Goal: Information Seeking & Learning: Learn about a topic

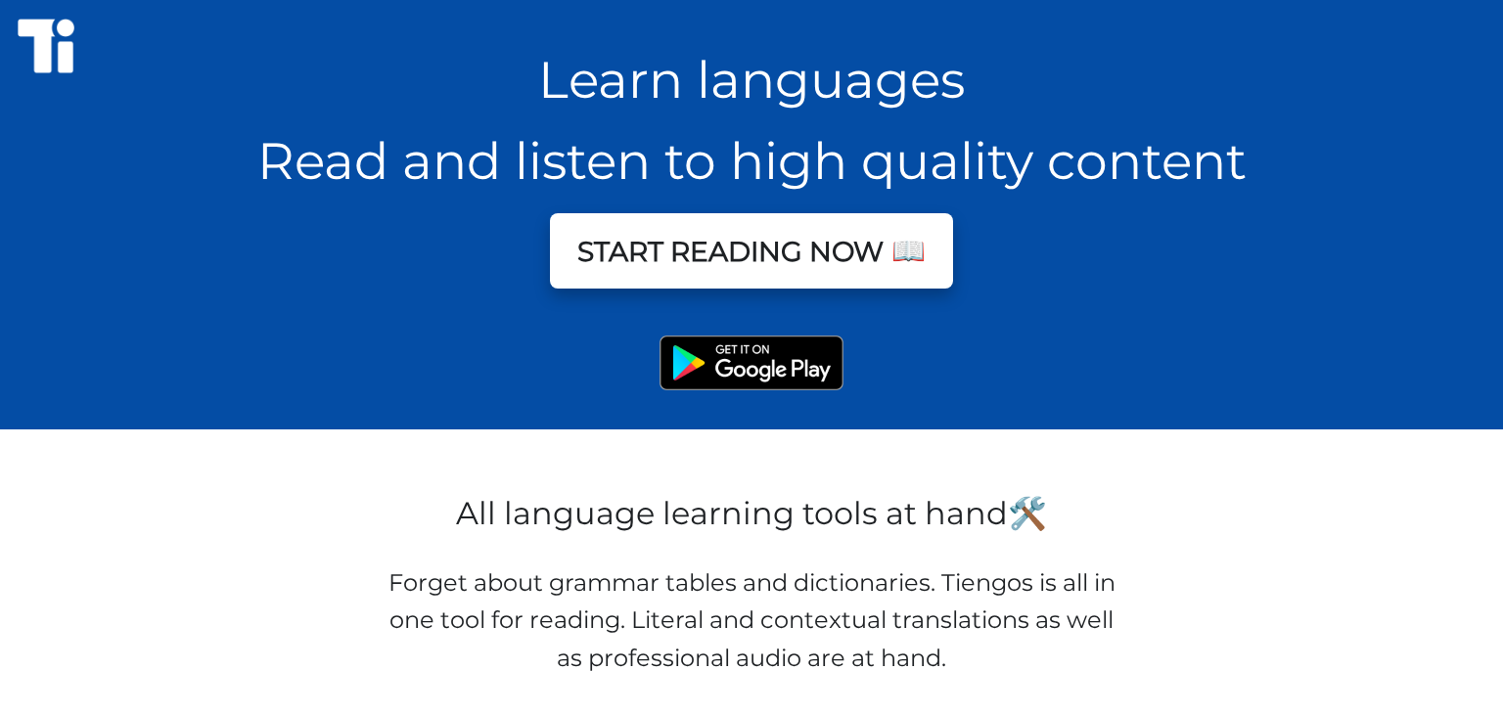
click at [866, 254] on button "START READING NOW 📖" at bounding box center [751, 250] width 403 height 75
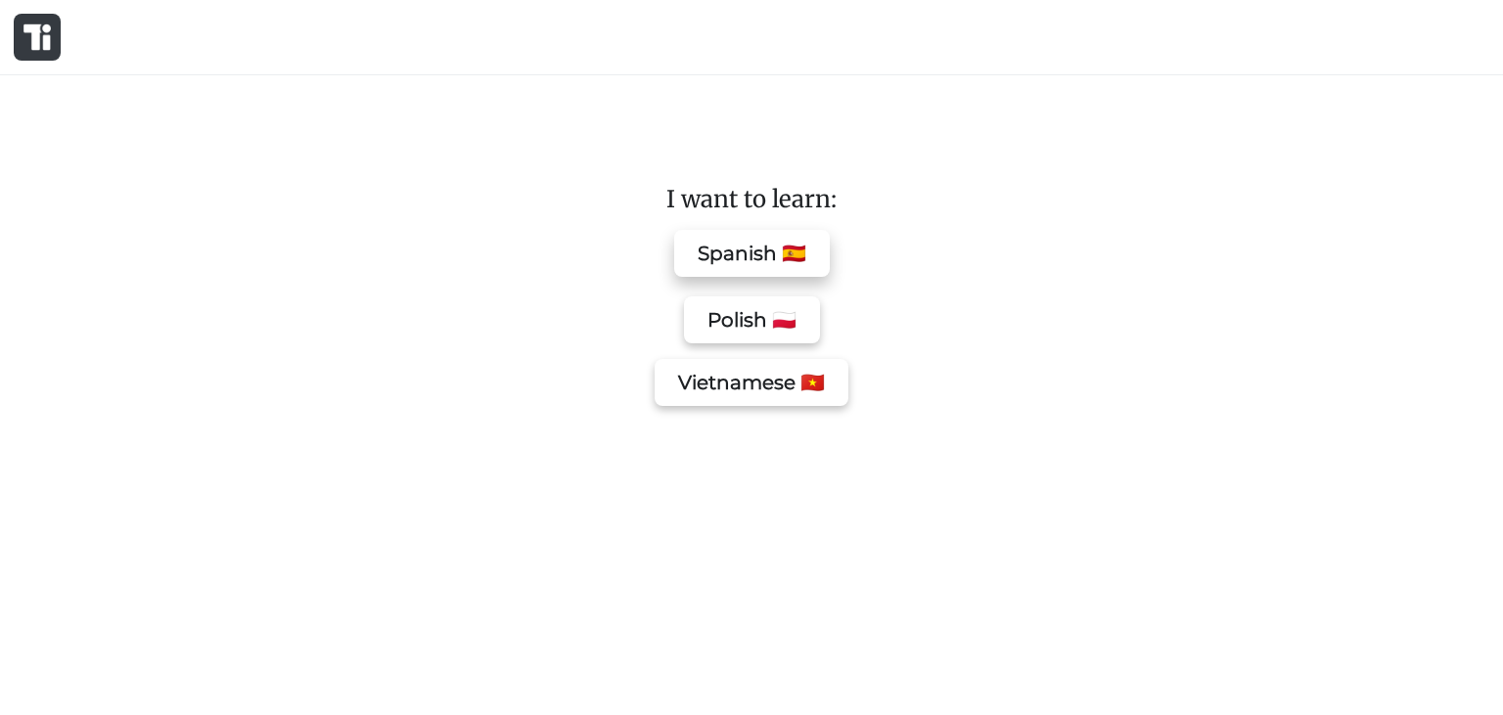
click at [805, 241] on button "Spanish 🇪🇸" at bounding box center [752, 253] width 156 height 47
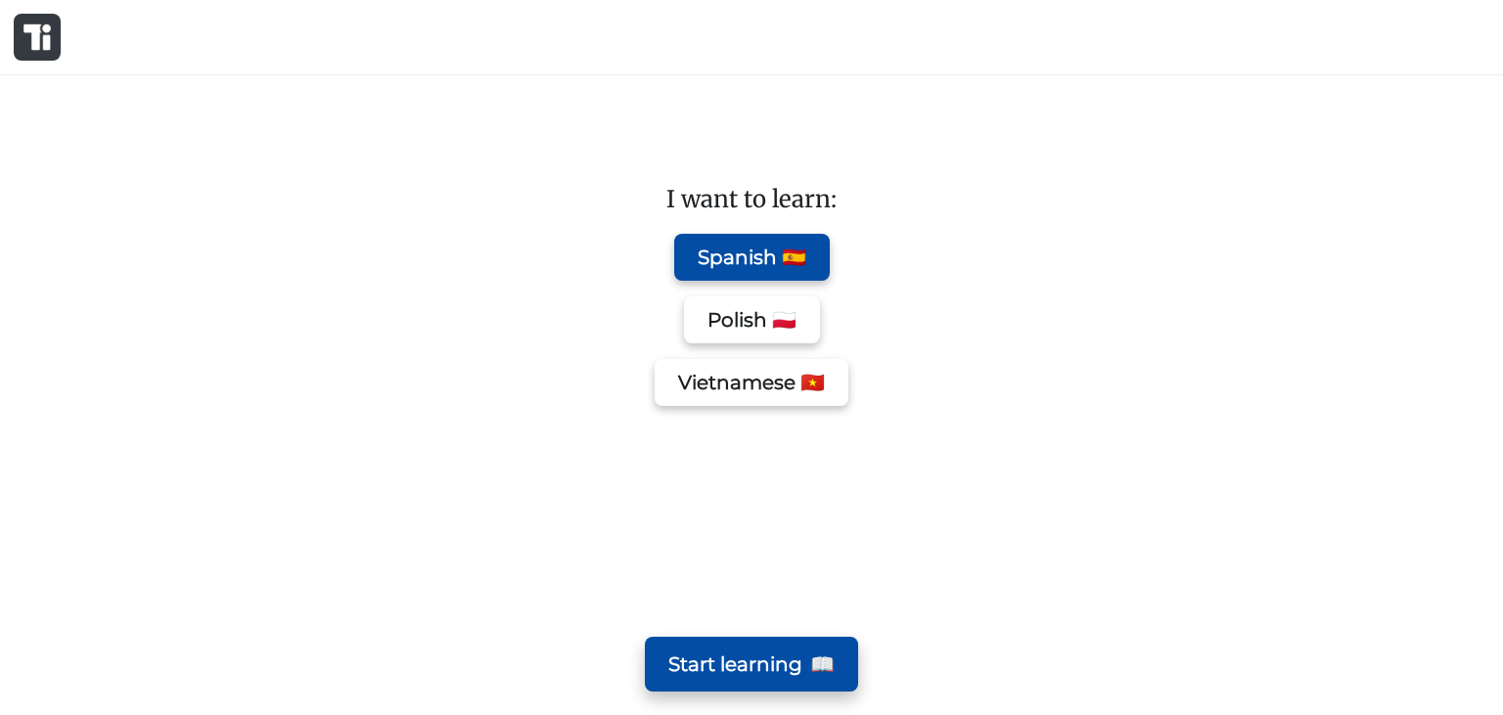
click at [804, 667] on button "Start learning 📖" at bounding box center [751, 664] width 213 height 55
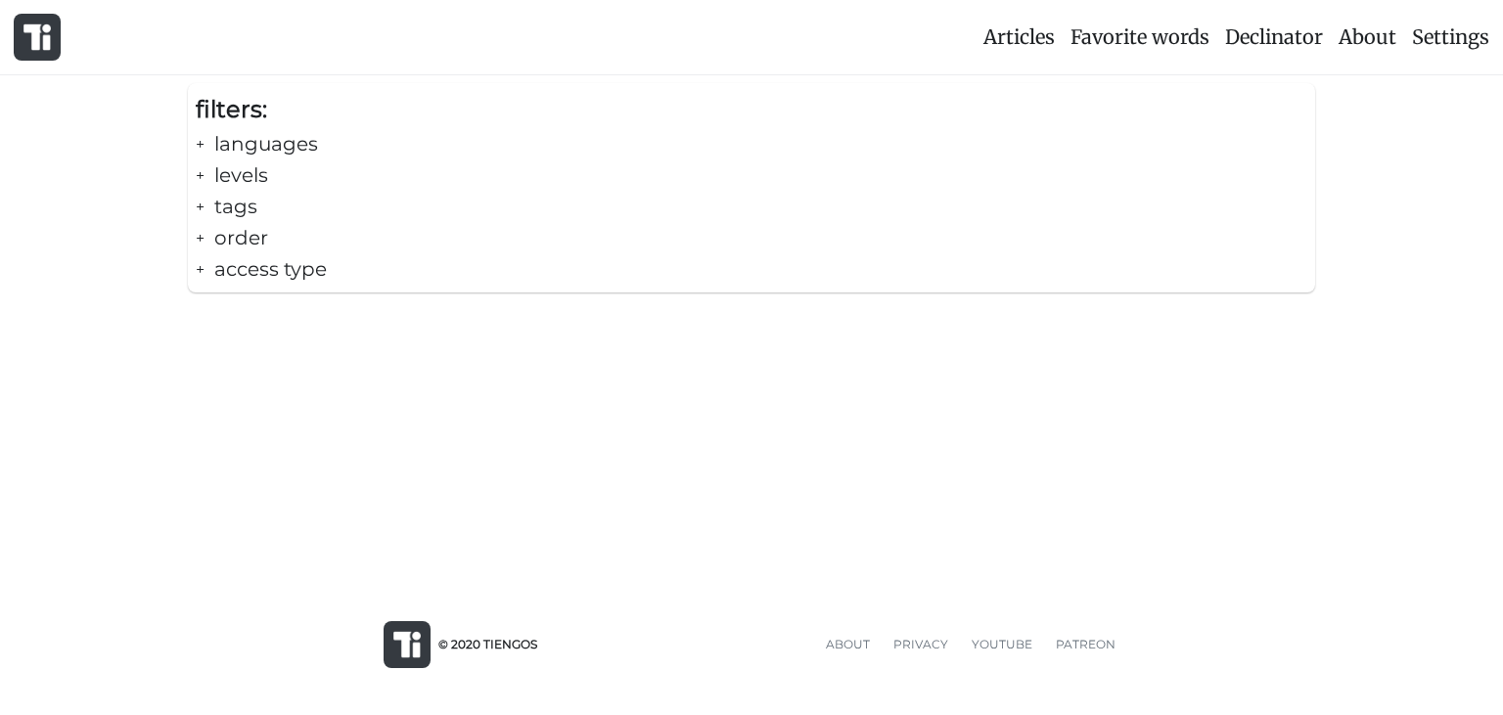
click at [254, 144] on div "+ languages" at bounding box center [752, 143] width 1112 height 31
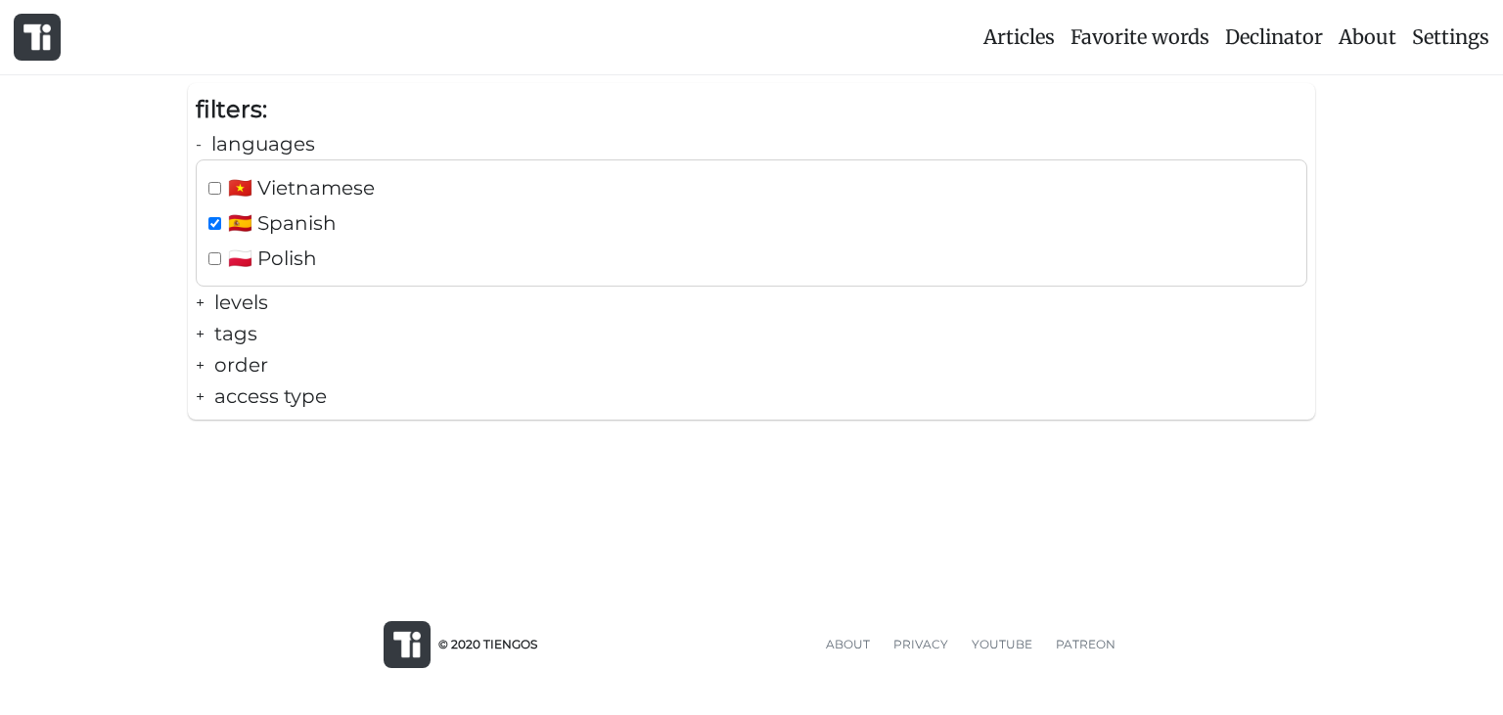
click at [254, 146] on div "- languages" at bounding box center [752, 143] width 1112 height 31
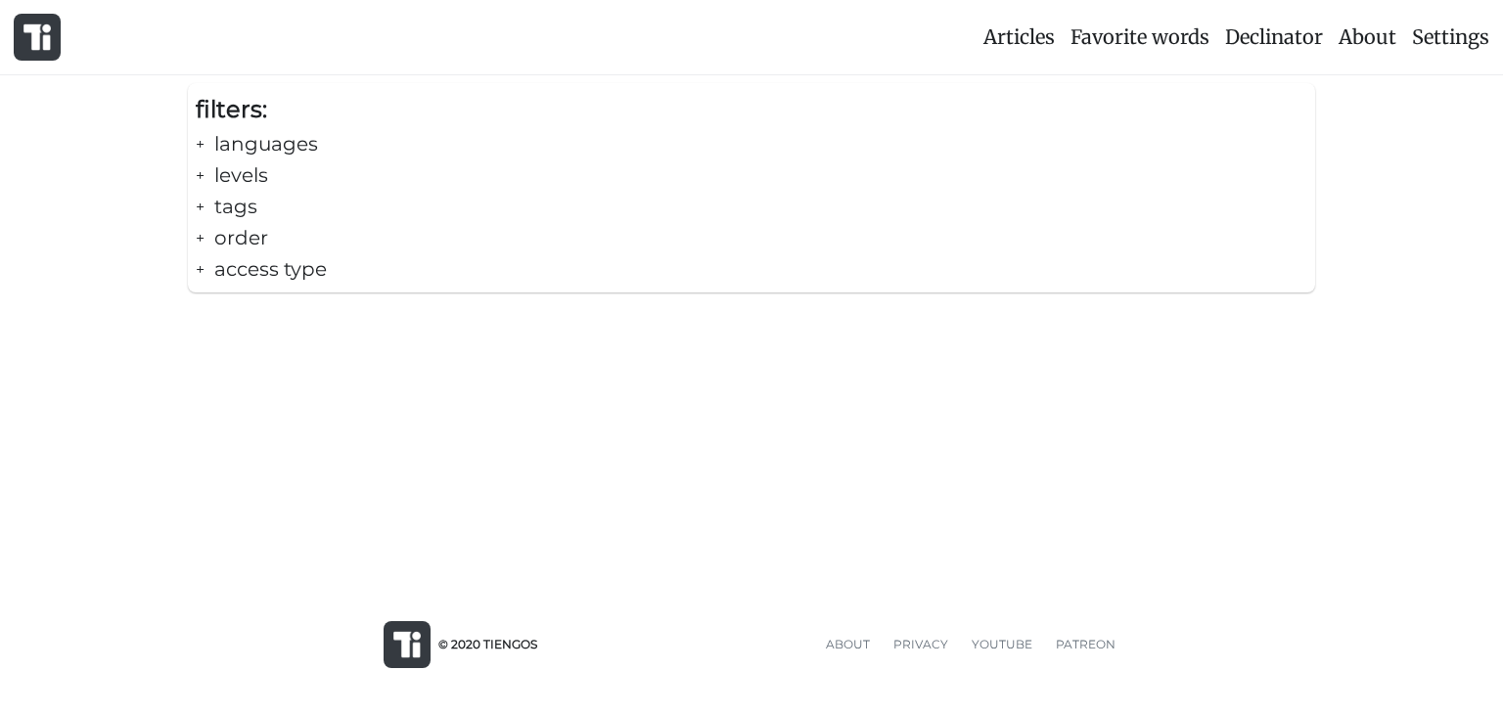
click at [254, 180] on div "+ levels" at bounding box center [752, 175] width 1112 height 31
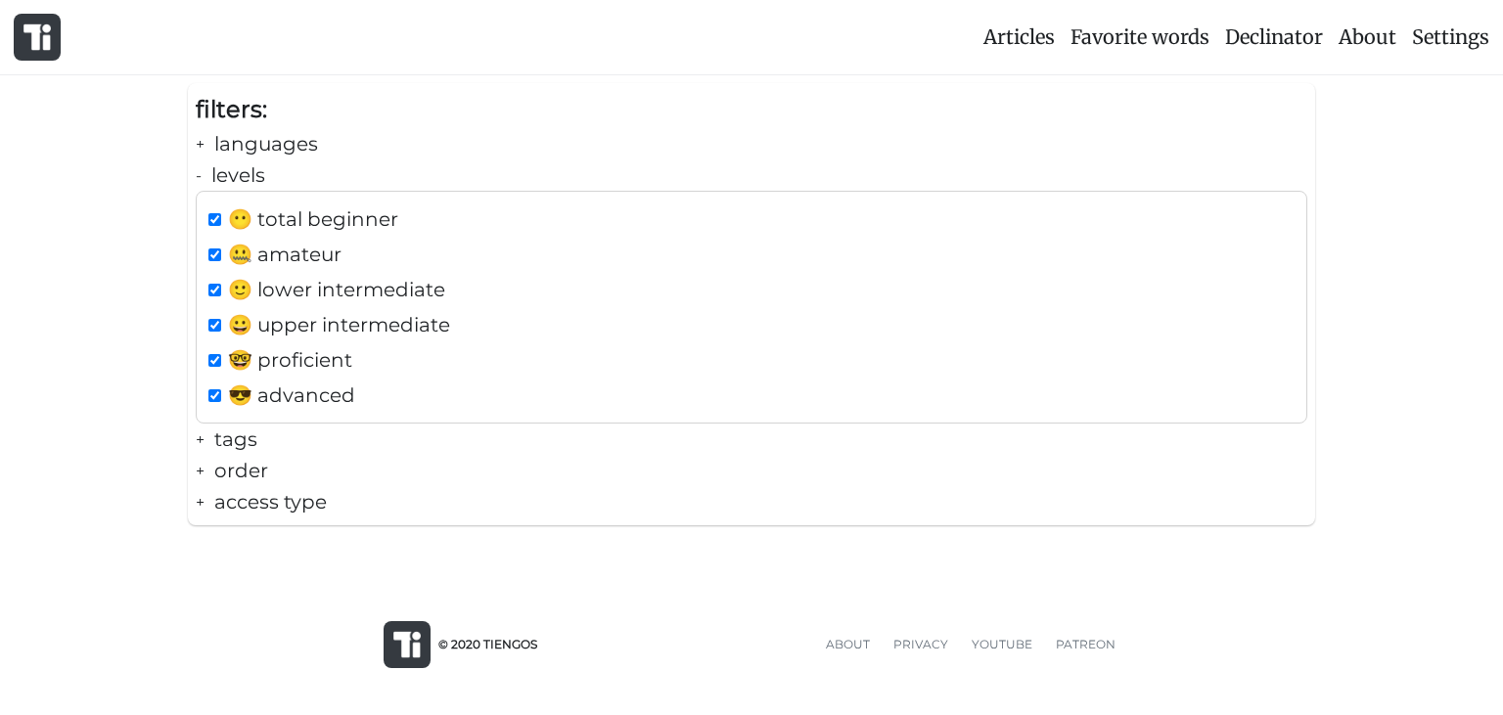
click at [272, 218] on span "😶 total beginner" at bounding box center [313, 219] width 170 height 31
checkbox input "false"
click at [296, 287] on span "🙂 lower intermediate" at bounding box center [336, 289] width 217 height 31
checkbox input "false"
click at [303, 323] on span "😀 upper intermediate" at bounding box center [339, 324] width 222 height 31
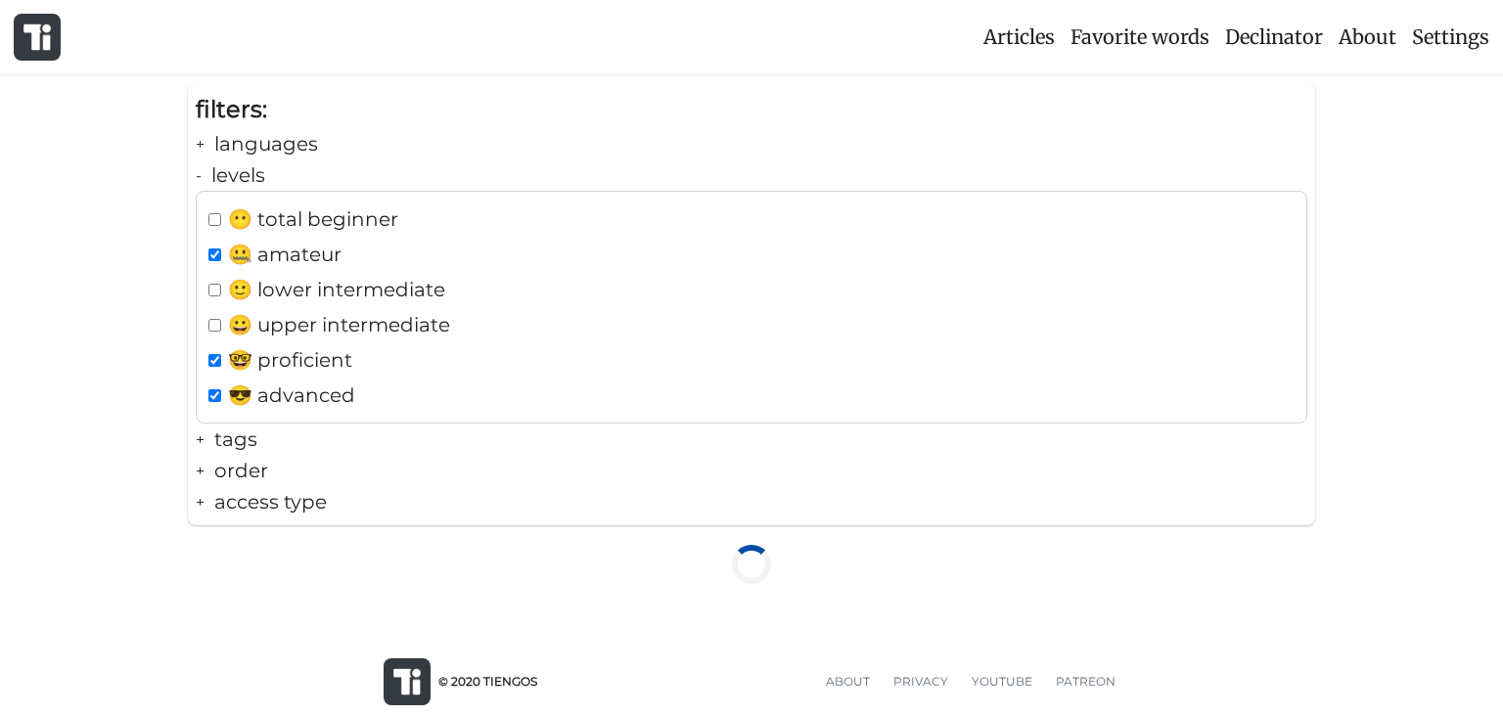
checkbox input "false"
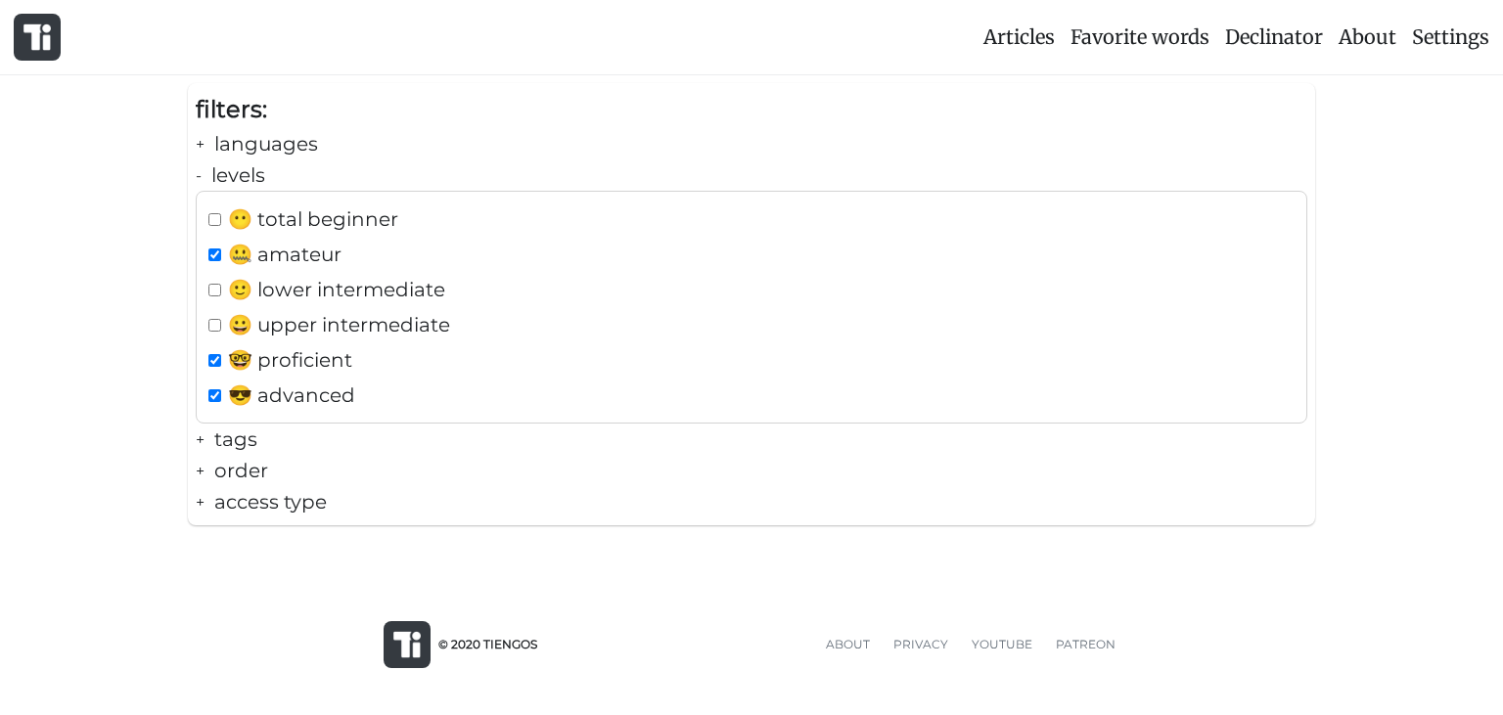
click at [316, 361] on span "🤓 proficient" at bounding box center [290, 360] width 124 height 31
checkbox input "false"
click at [329, 397] on span "😎 advanced" at bounding box center [291, 395] width 127 height 31
checkbox input "false"
click at [301, 287] on span "🙂 lower intermediate" at bounding box center [336, 289] width 217 height 31
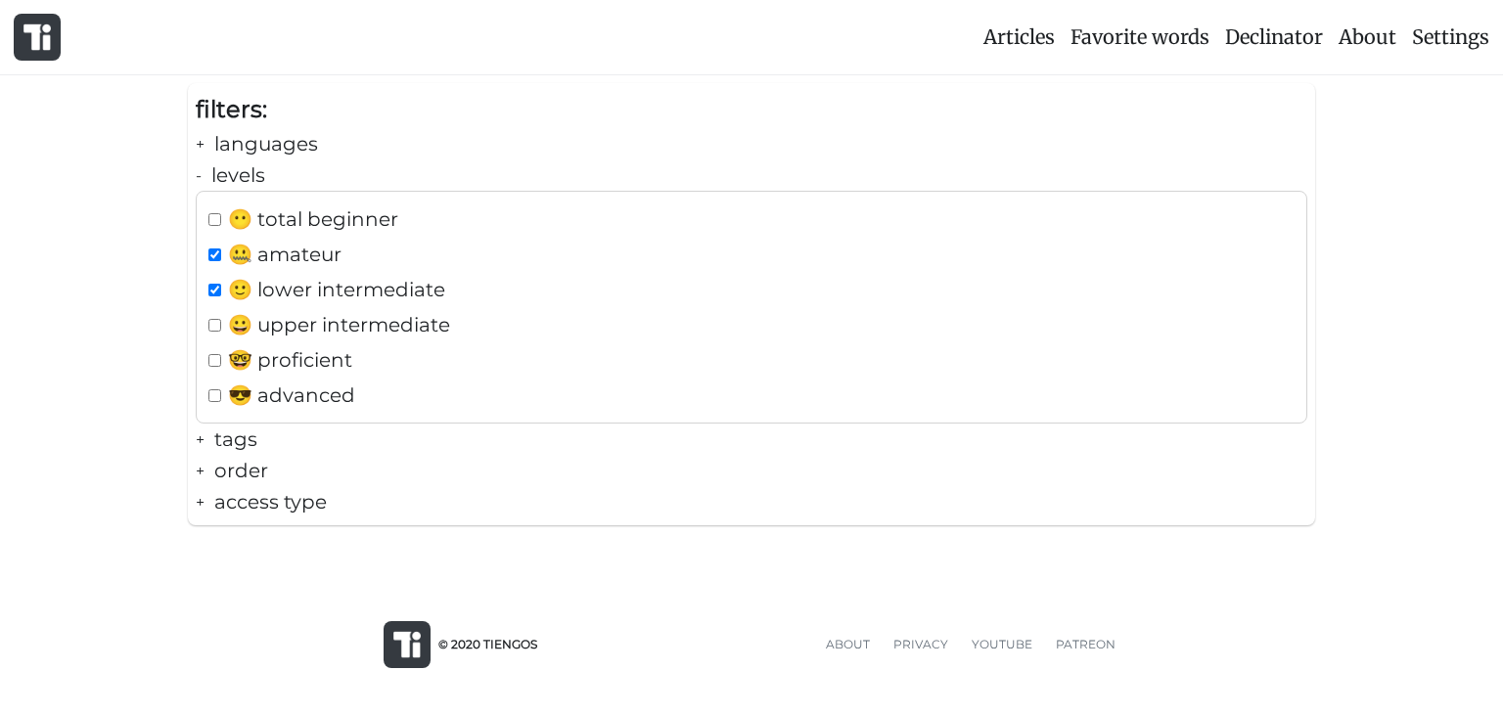
click at [305, 292] on span "🙂 lower intermediate" at bounding box center [336, 289] width 217 height 31
checkbox input "false"
click at [261, 213] on span "😶 total beginner" at bounding box center [313, 219] width 170 height 31
checkbox input "true"
click at [245, 177] on div "- levels" at bounding box center [752, 175] width 1112 height 31
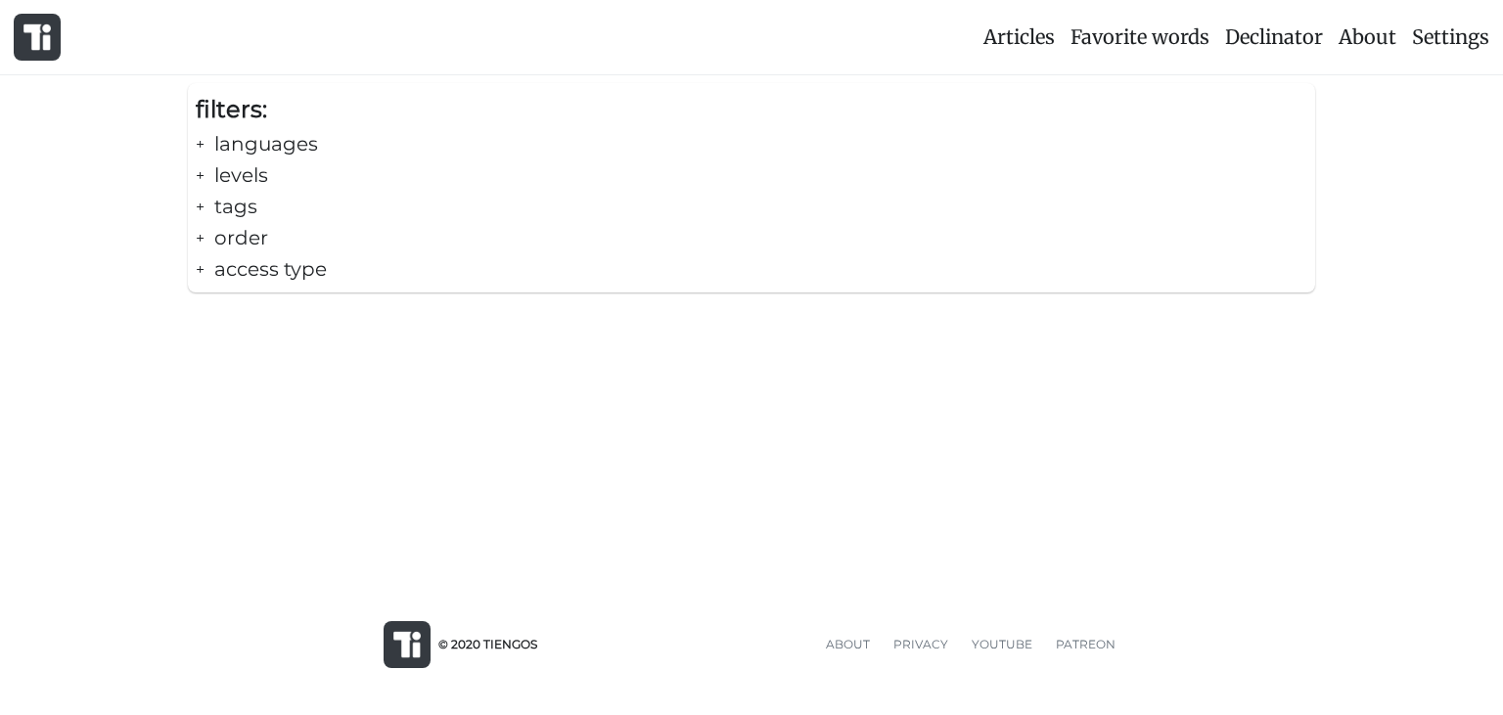
click at [253, 203] on div "+ tags" at bounding box center [752, 206] width 1112 height 31
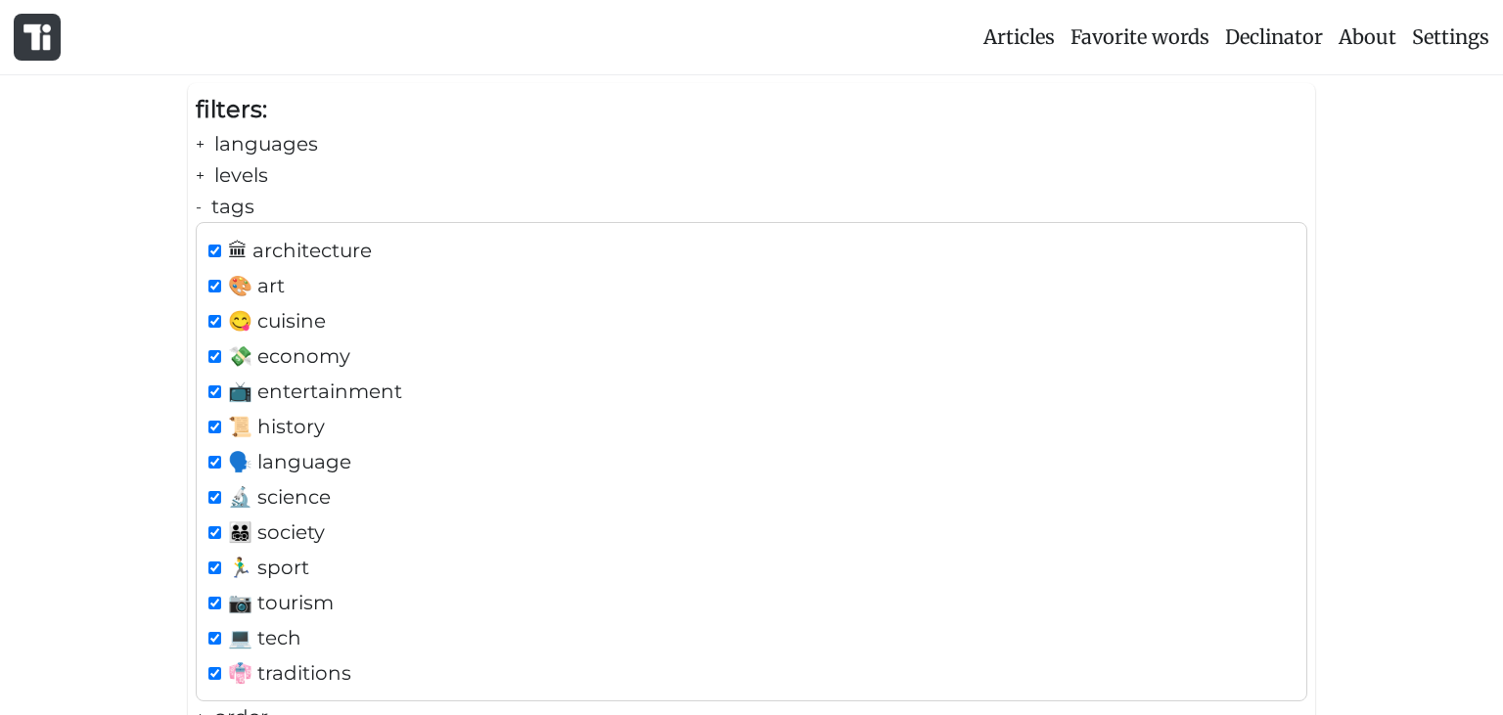
click at [239, 201] on div "- tags" at bounding box center [752, 206] width 1112 height 31
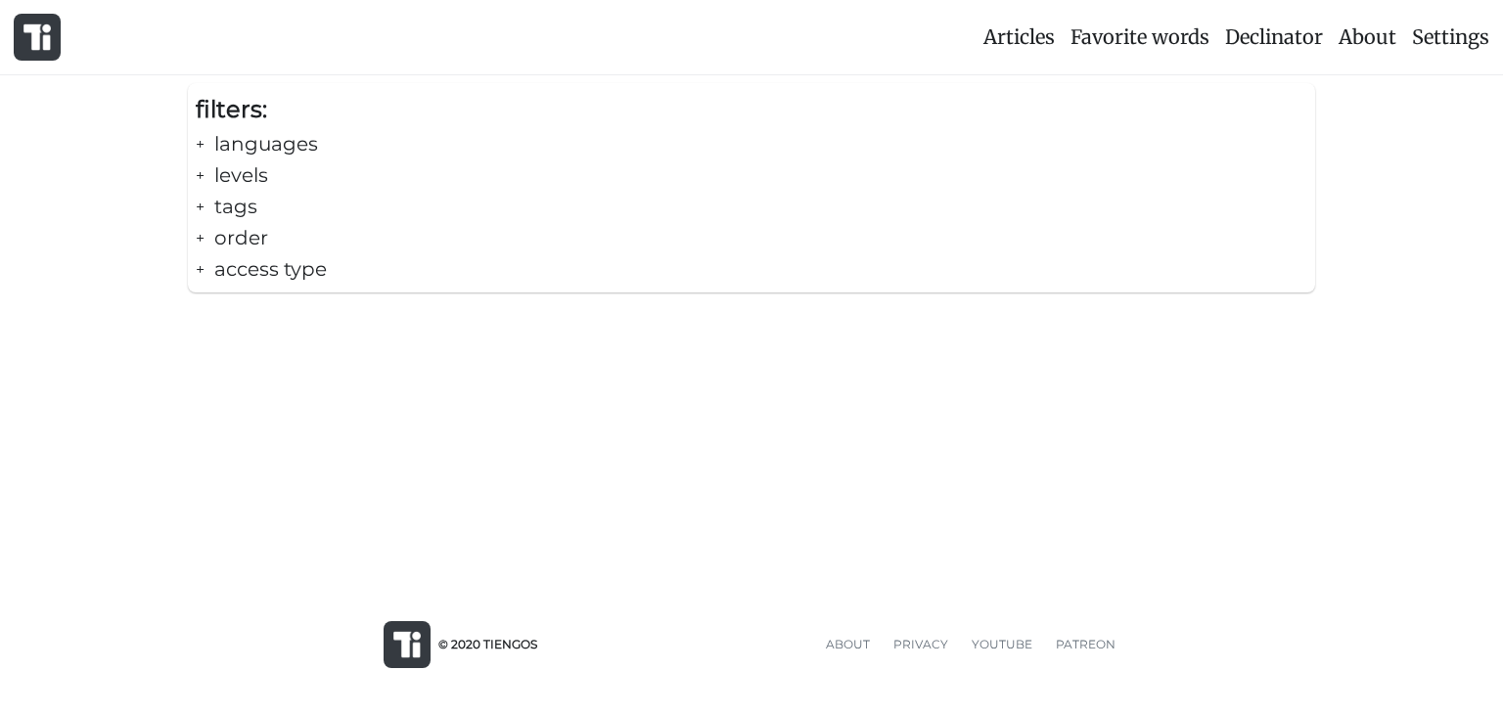
click at [243, 206] on div "+ tags" at bounding box center [752, 206] width 1112 height 31
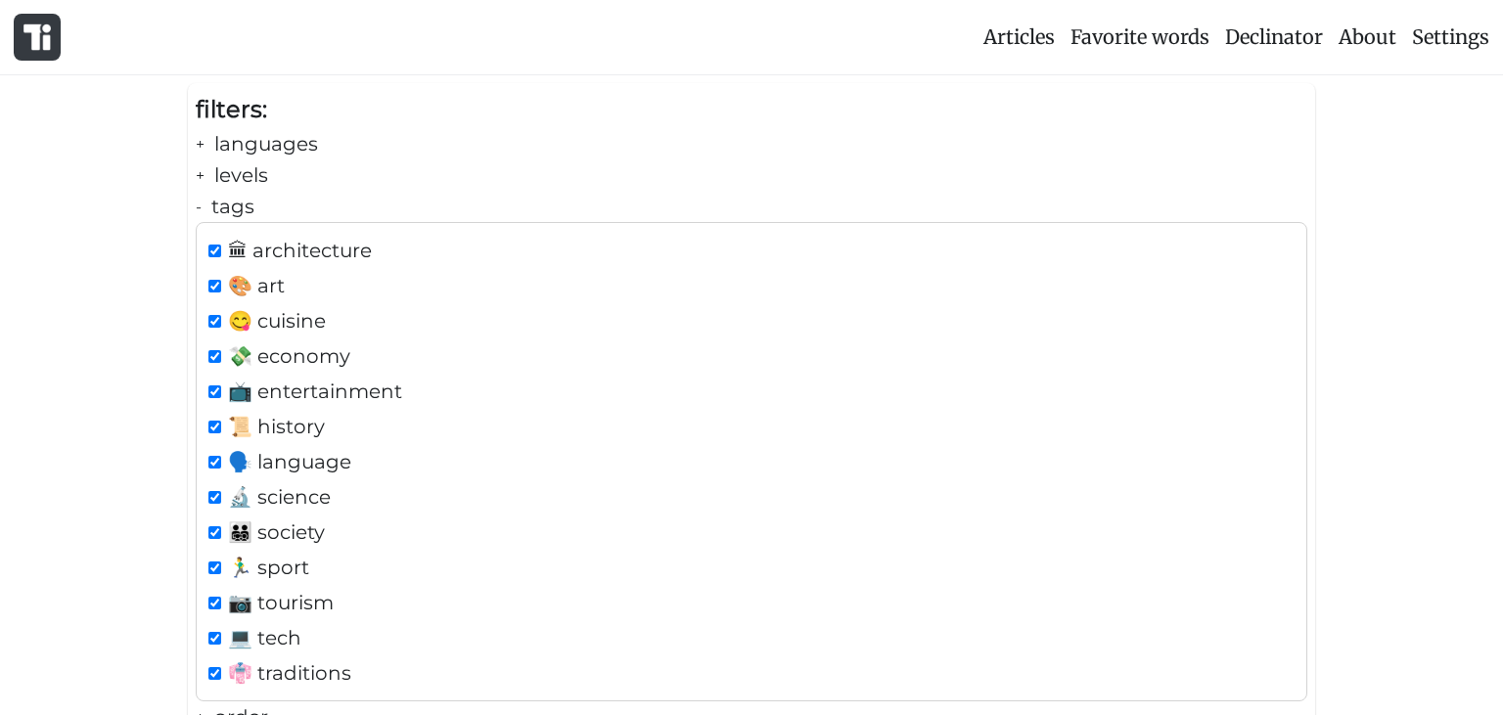
click at [279, 256] on span "🏛 architecture" at bounding box center [300, 250] width 144 height 31
checkbox input "false"
click at [284, 280] on span "🎨 art" at bounding box center [256, 285] width 57 height 31
checkbox input "false"
click at [307, 324] on span "😋 cuisine" at bounding box center [277, 320] width 98 height 31
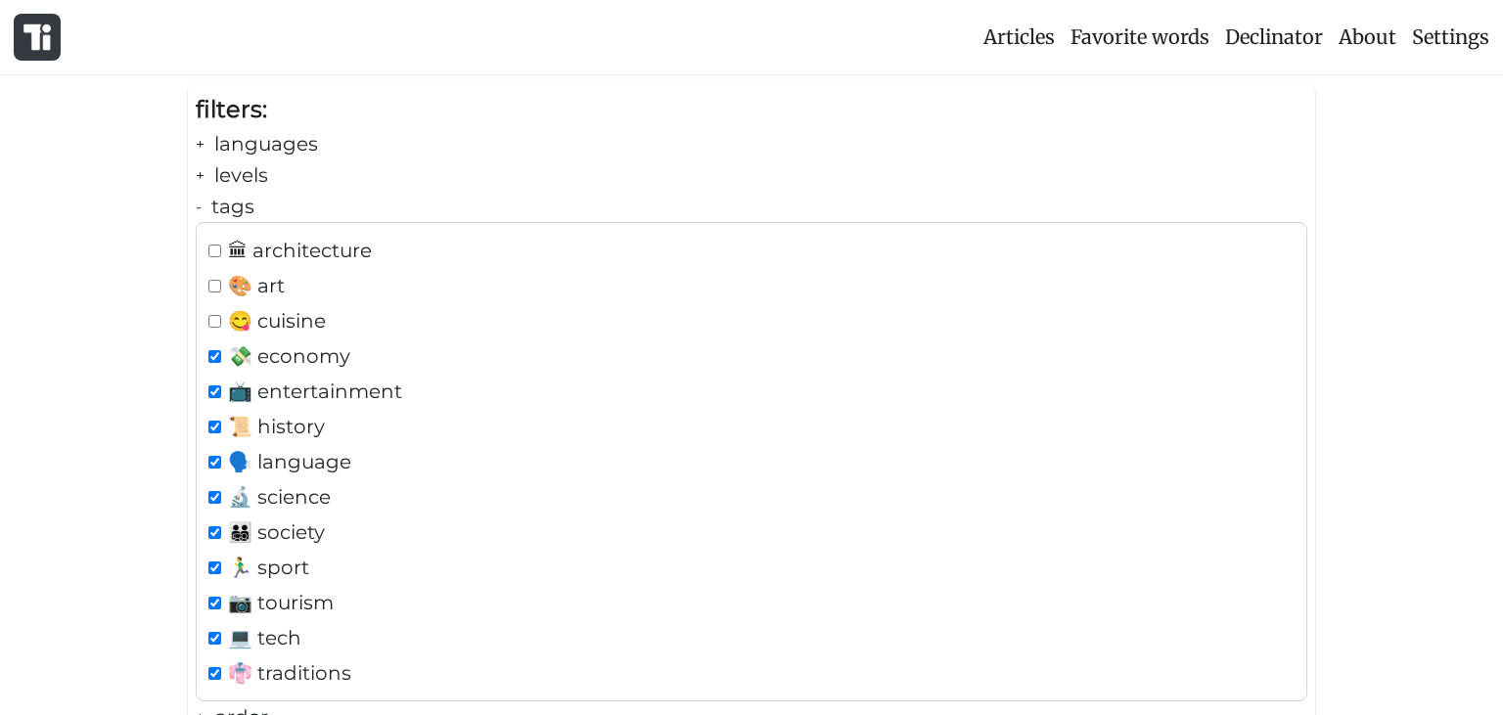
checkbox input "false"
click at [315, 350] on span "💸 economy" at bounding box center [289, 356] width 122 height 31
checkbox input "false"
click at [324, 389] on span "📺 entertainment" at bounding box center [315, 391] width 174 height 31
checkbox input "false"
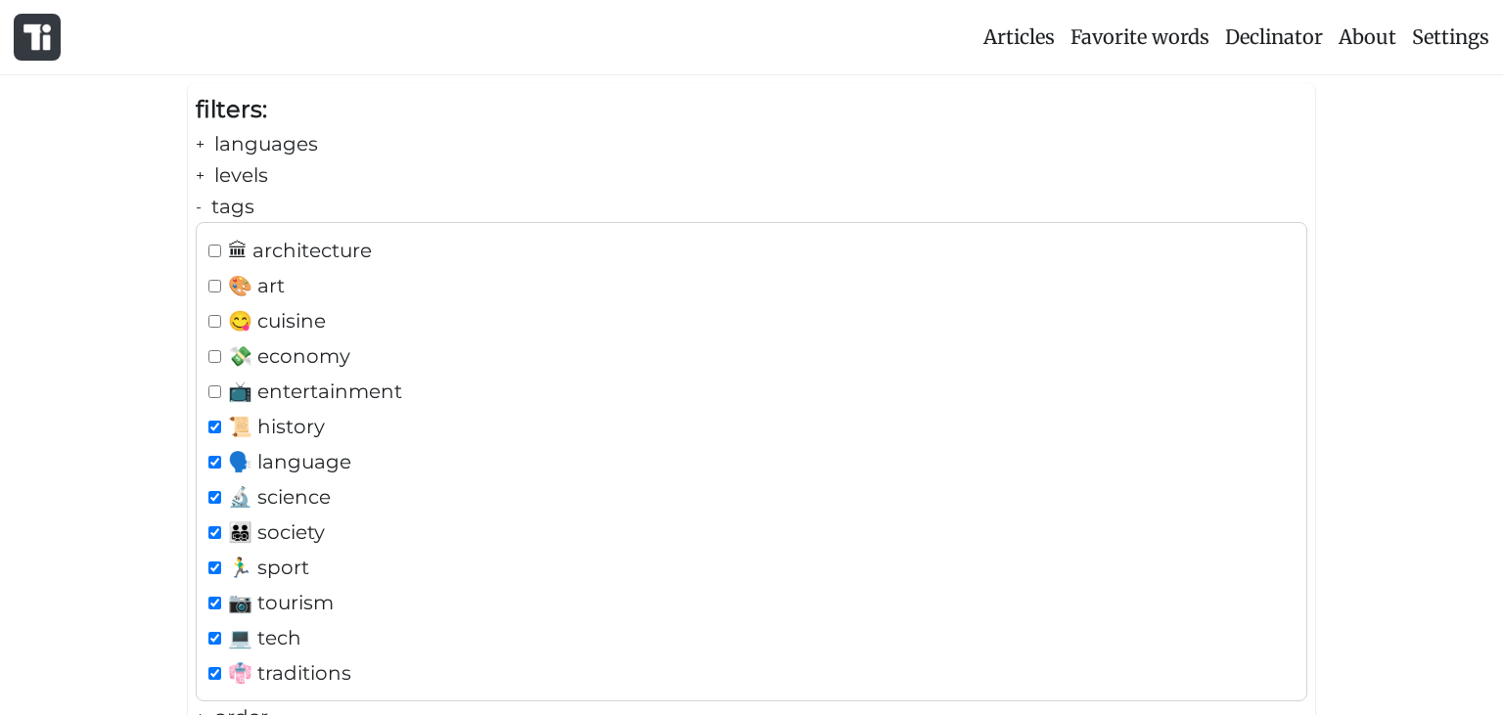
click at [325, 428] on span "📜 history" at bounding box center [276, 426] width 97 height 31
checkbox input "false"
click at [337, 451] on span "🗣️ language" at bounding box center [289, 461] width 123 height 31
checkbox input "false"
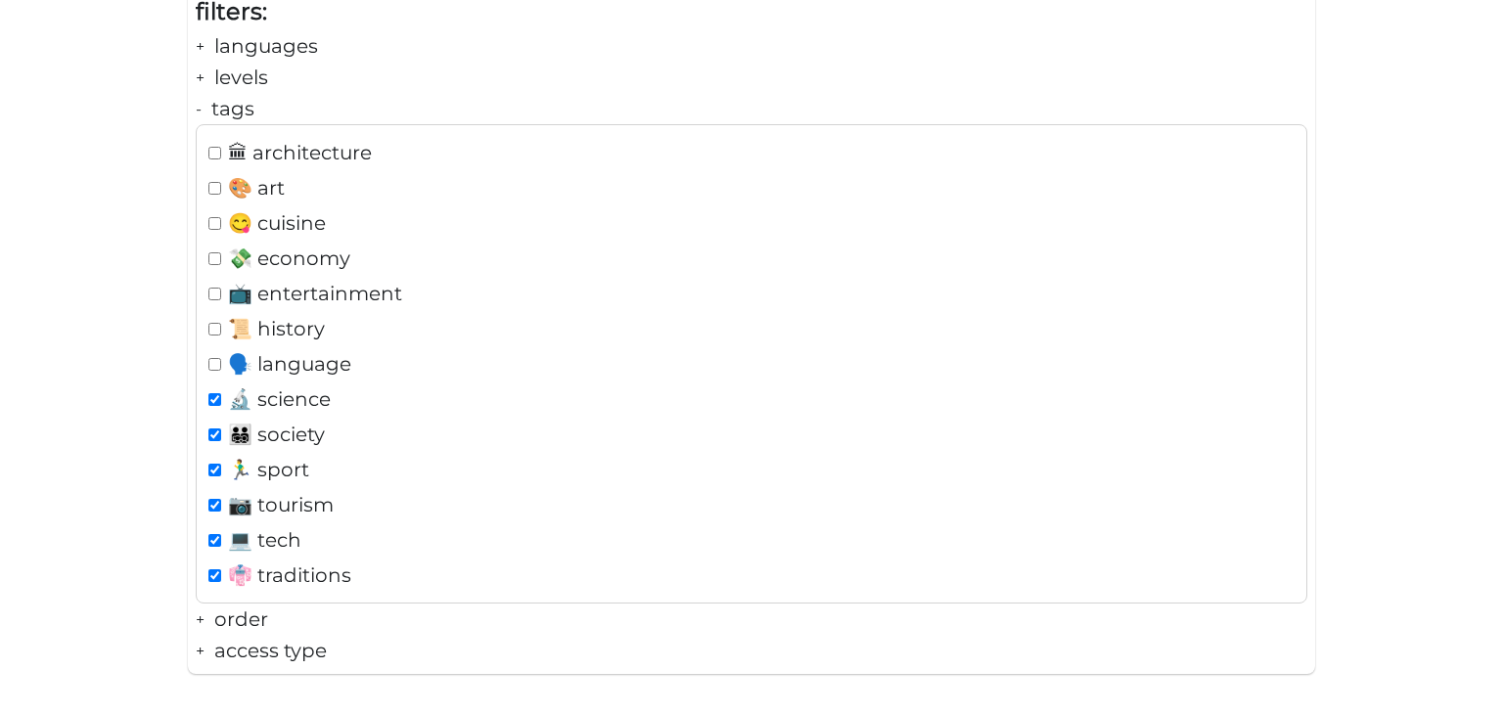
scroll to position [103, 0]
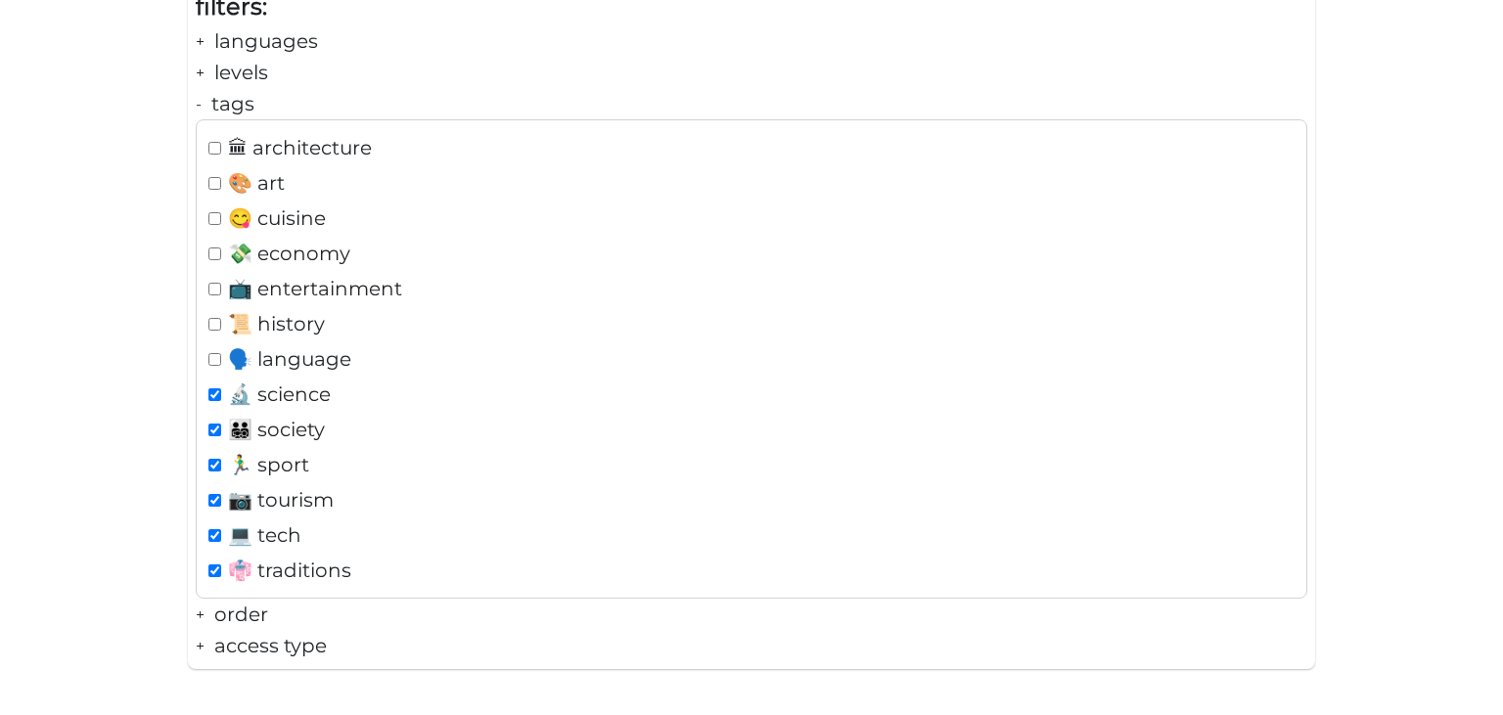
click at [280, 246] on span "💸 economy" at bounding box center [289, 253] width 122 height 31
checkbox input "true"
click at [291, 388] on span "🔬 science" at bounding box center [279, 394] width 103 height 31
checkbox input "false"
click at [292, 429] on span "👨‍👨‍👧‍👦 society" at bounding box center [276, 429] width 97 height 31
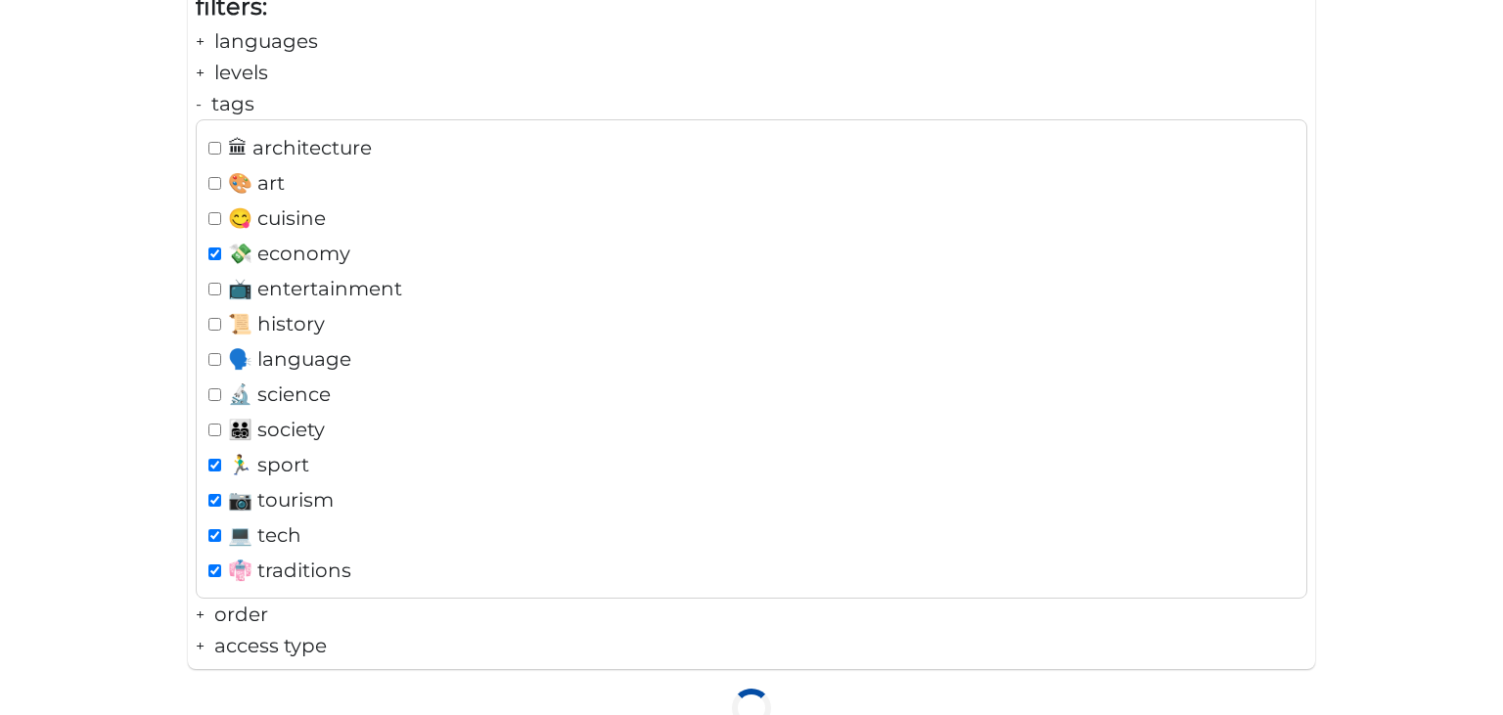
checkbox input "false"
click at [302, 465] on span "️🏃‍♂️ sport" at bounding box center [268, 464] width 81 height 31
checkbox input "false"
click at [309, 503] on span "📷 tourism" at bounding box center [281, 499] width 106 height 31
checkbox input "false"
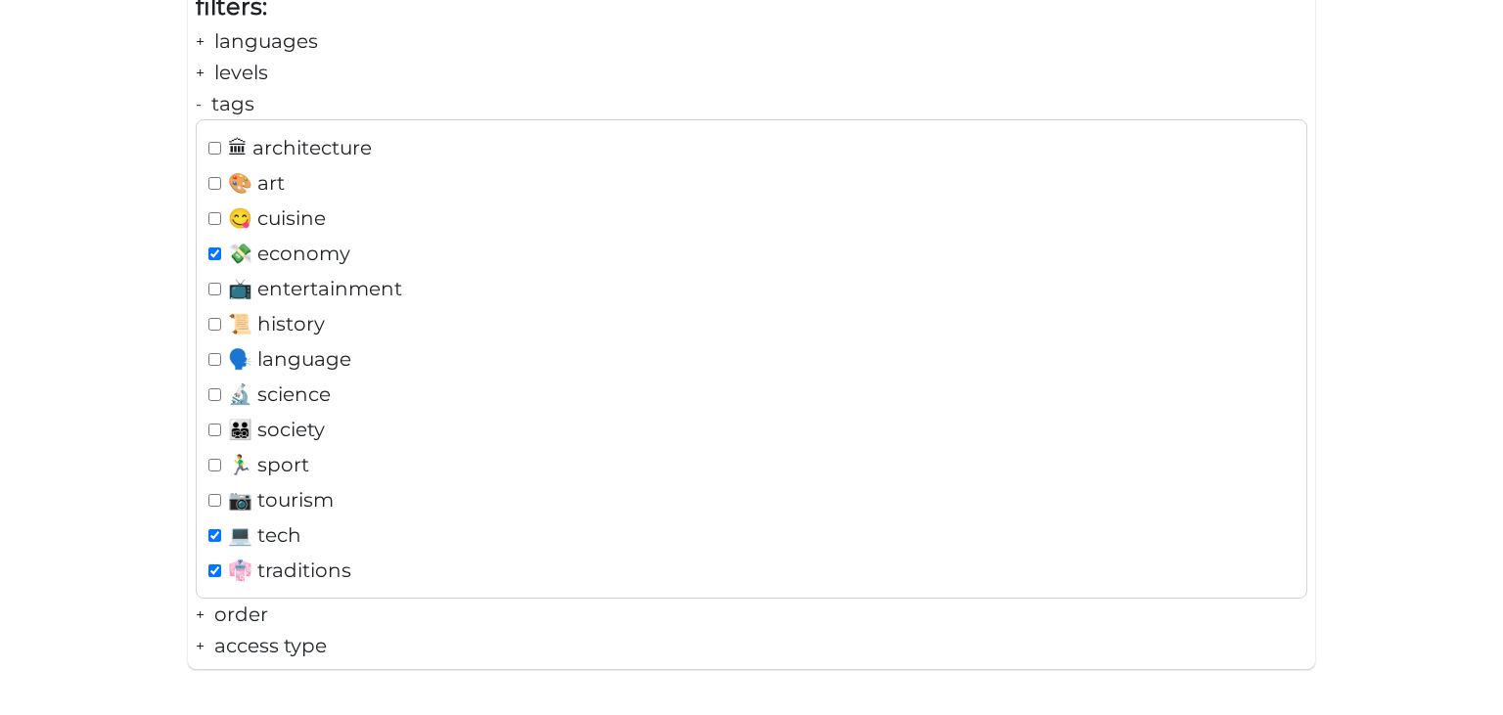
click at [346, 567] on span "👘 traditions" at bounding box center [289, 570] width 123 height 31
checkbox input "false"
click at [241, 619] on div "+ order" at bounding box center [752, 614] width 1112 height 31
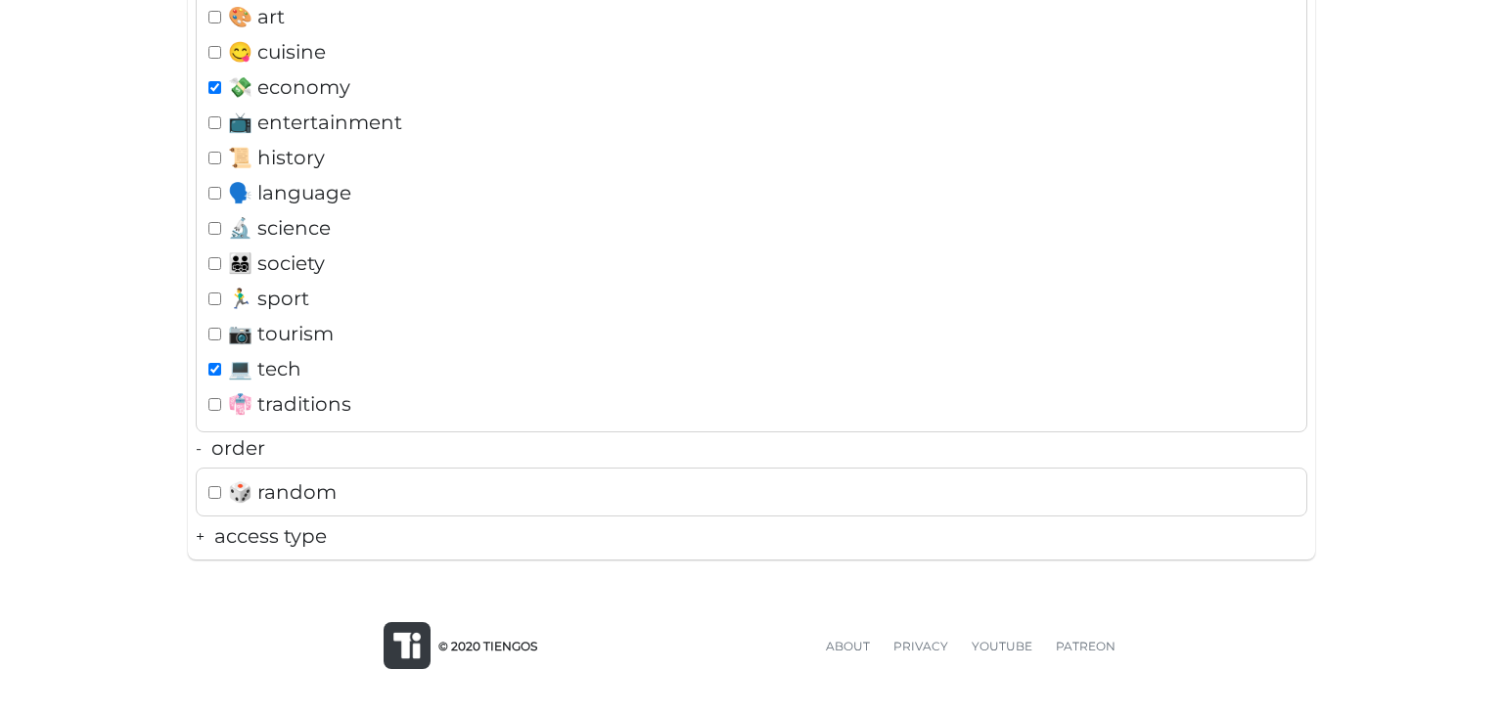
click at [276, 542] on div "+ access type" at bounding box center [752, 536] width 1112 height 31
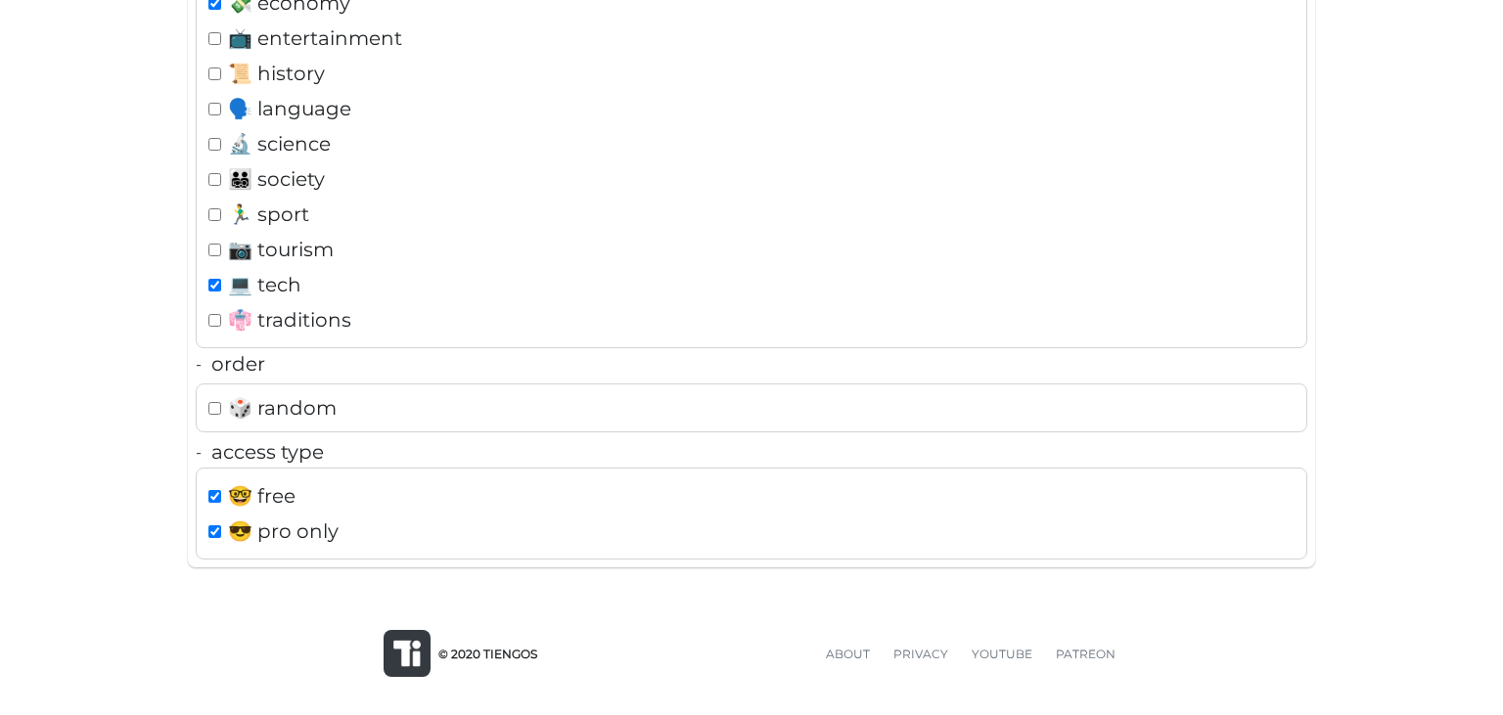
scroll to position [360, 0]
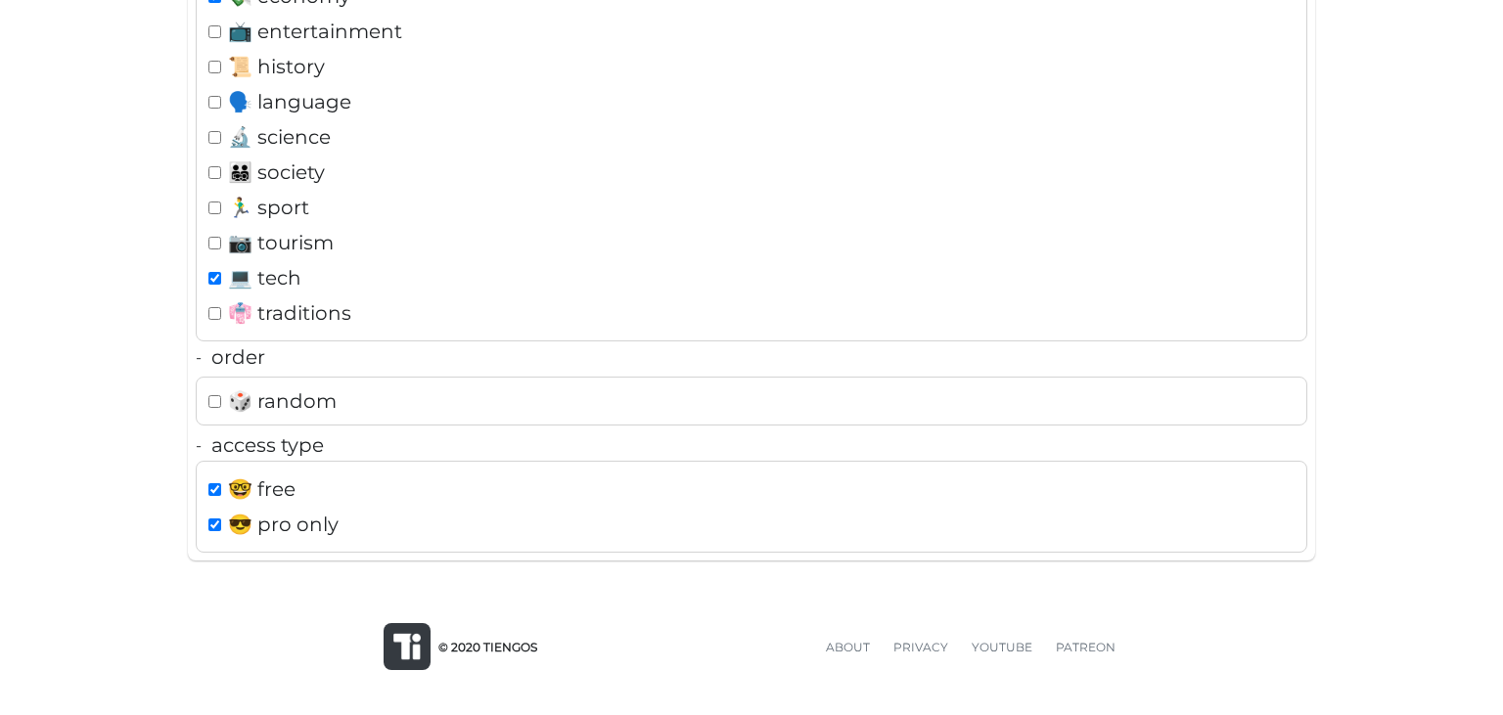
click at [288, 520] on span "😎 pro only" at bounding box center [283, 524] width 111 height 31
checkbox input "false"
click at [1156, 619] on div "© 2020 TIENGOS ABOUT PRIVACY YOUTUBE PATREON ABOUT PRIVACY YOUTUBE PATREON © 20…" at bounding box center [751, 647] width 1503 height 141
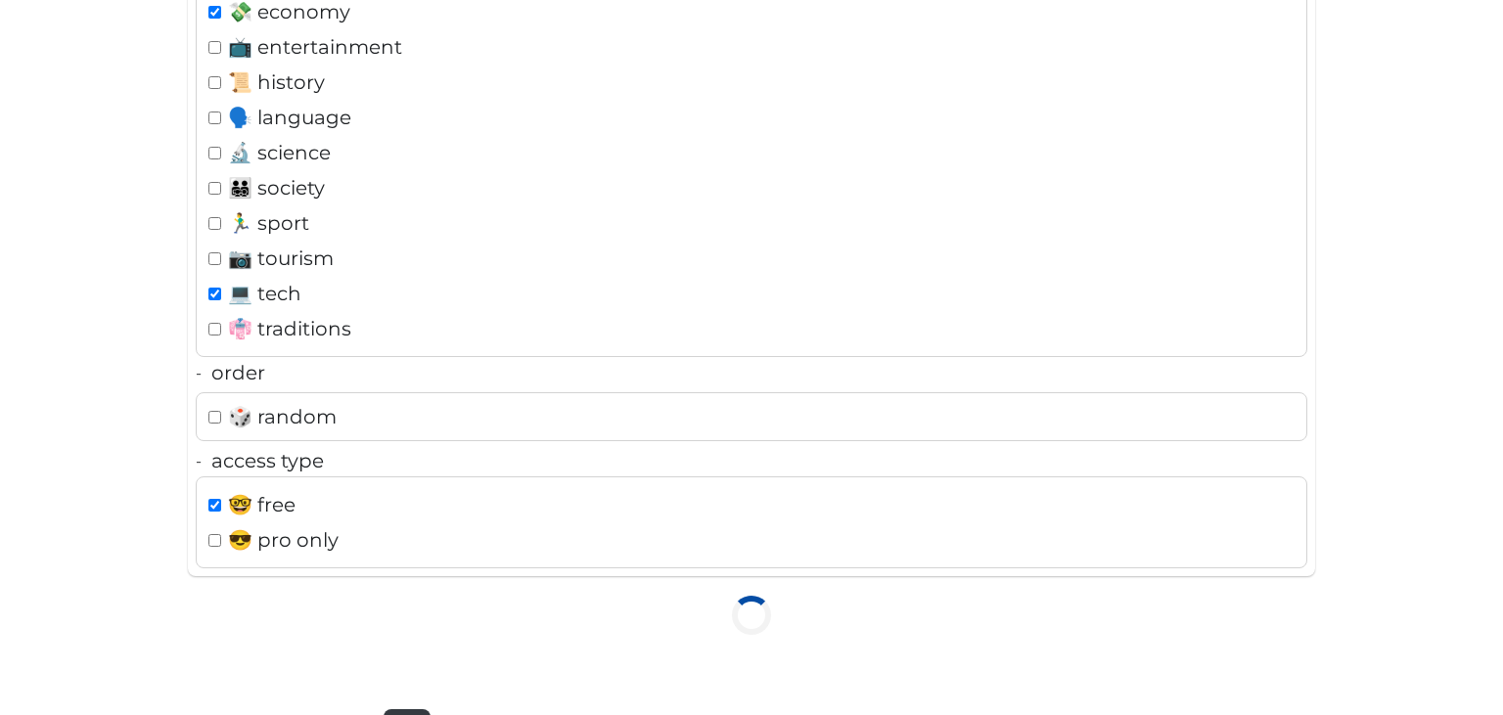
scroll to position [257, 0]
